Goal: Task Accomplishment & Management: Complete application form

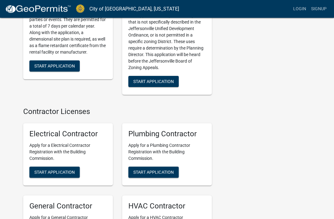
scroll to position [1406, 0]
click at [147, 170] on span "Start Application" at bounding box center [153, 172] width 41 height 5
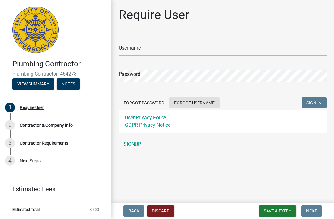
click at [190, 105] on button "Forgot Username" at bounding box center [194, 102] width 50 height 11
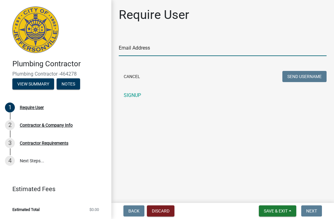
click at [172, 45] on input "Email Address" at bounding box center [223, 49] width 208 height 13
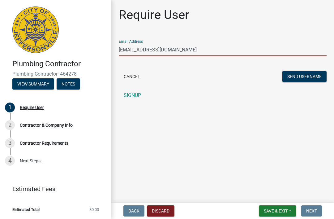
type input "[EMAIL_ADDRESS][DOMAIN_NAME]"
click at [294, 79] on button "Send Username" at bounding box center [305, 76] width 44 height 11
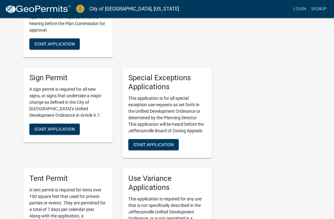
scroll to position [1472, 0]
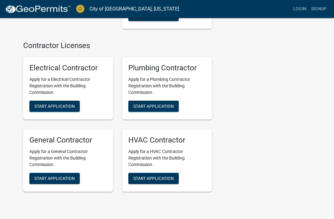
click at [142, 104] on button "Start Application" at bounding box center [153, 106] width 50 height 11
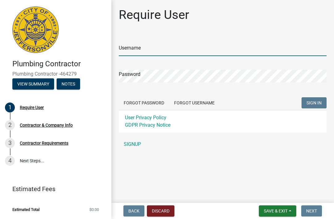
click at [129, 49] on input "Username" at bounding box center [223, 49] width 208 height 13
type input "K"
type input "kylejkinney17"
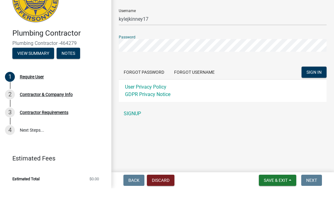
click at [307, 100] on span "SIGN IN" at bounding box center [314, 102] width 15 height 5
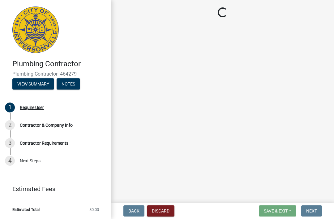
select select "IN"
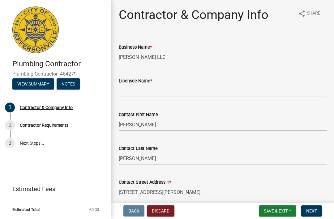
click at [133, 91] on input "Licensee Name *" at bounding box center [223, 91] width 208 height 13
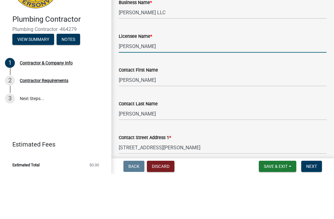
type input "[PERSON_NAME]"
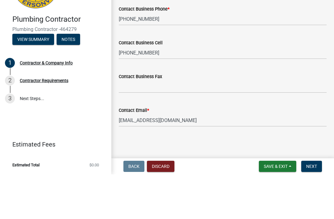
scroll to position [305, 0]
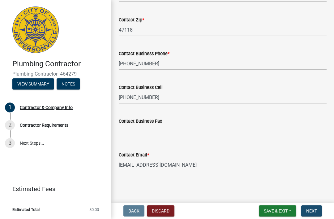
click at [309, 213] on span "Next" at bounding box center [312, 210] width 11 height 5
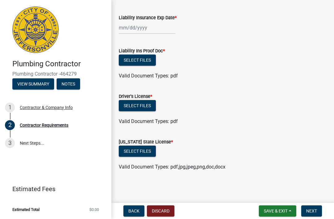
scroll to position [29, 0]
click at [137, 150] on button "Select files" at bounding box center [137, 151] width 37 height 11
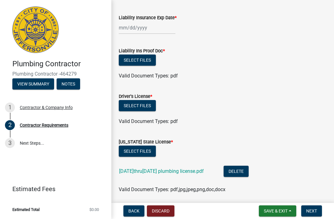
click at [168, 168] on link "[DATE]thru[DATE] plumbing license.pdf" at bounding box center [161, 171] width 85 height 6
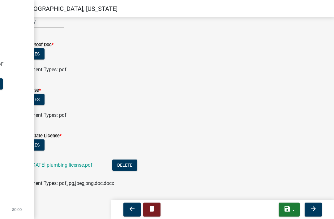
scroll to position [0, 0]
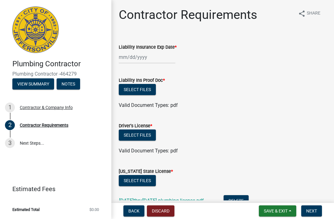
click at [146, 137] on button "Select files" at bounding box center [137, 134] width 37 height 11
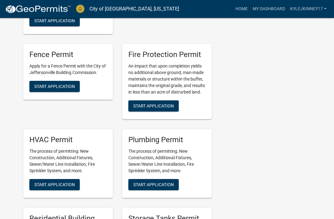
scroll to position [300, 0]
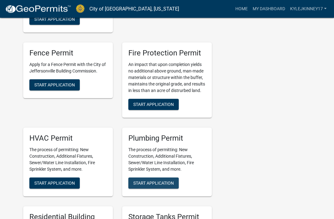
click at [149, 181] on span "Start Application" at bounding box center [153, 183] width 41 height 5
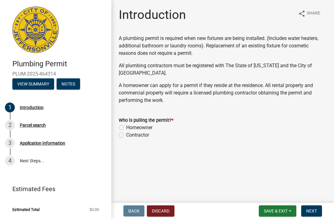
click at [140, 134] on label "Contractor" at bounding box center [137, 134] width 23 height 7
click at [130, 134] on input "Contractor" at bounding box center [128, 133] width 4 height 4
radio input "true"
